Goal: Check status: Check status

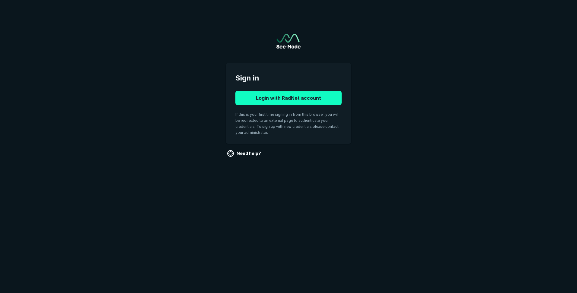
click at [260, 98] on button "Login with RadNet account" at bounding box center [289, 98] width 106 height 14
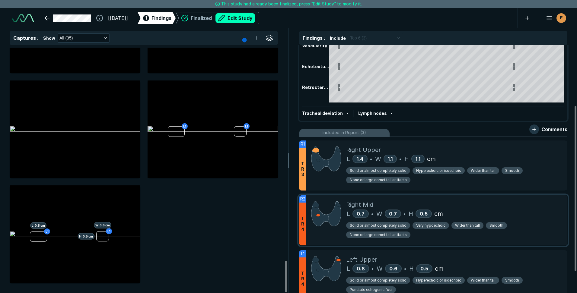
scroll to position [91, 0]
